Goal: Task Accomplishment & Management: Manage account settings

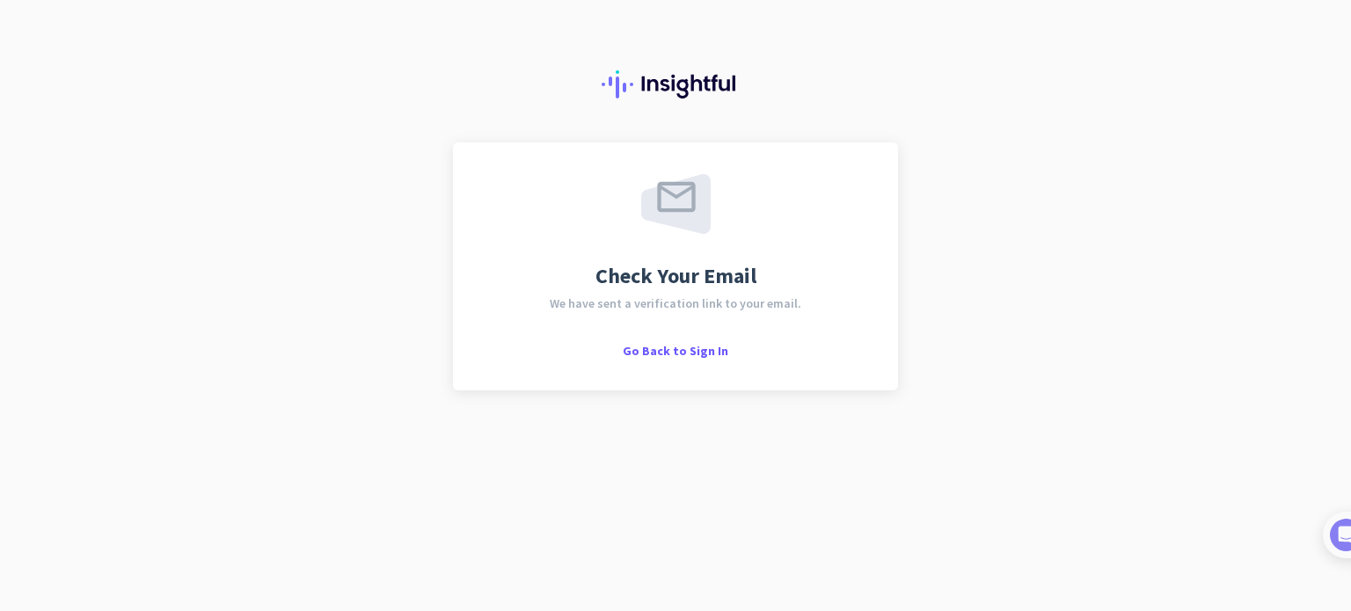
drag, startPoint x: 1229, startPoint y: 252, endPoint x: 1220, endPoint y: 254, distance: 9.0
click at [1229, 252] on div "Check Your Email We have sent a verification link to your email. Go Back to Sig…" at bounding box center [675, 305] width 1351 height 611
click at [640, 353] on span "Go Back to Sign In" at bounding box center [676, 351] width 106 height 16
click at [707, 351] on span "Go Back to Sign In" at bounding box center [676, 351] width 106 height 16
